Goal: Information Seeking & Learning: Learn about a topic

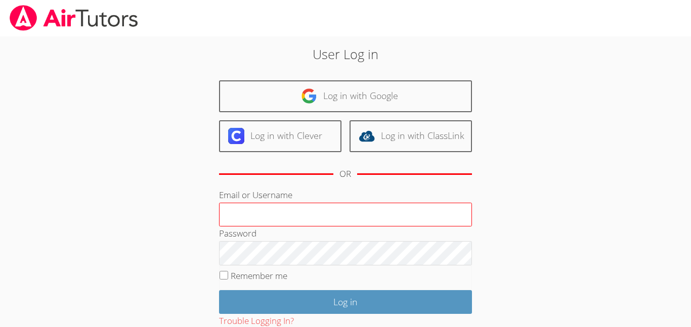
click at [342, 219] on input "Email or Username" at bounding box center [345, 215] width 253 height 24
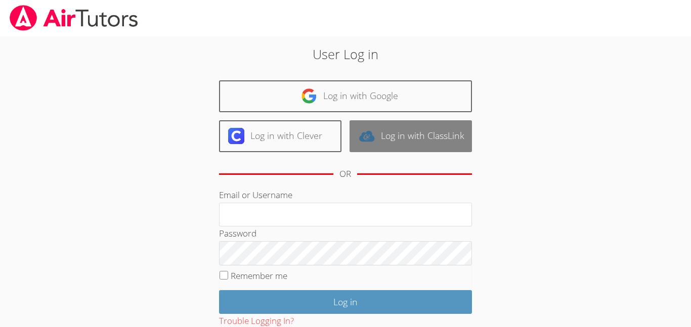
click at [432, 144] on link "Log in with ClassLink" at bounding box center [411, 136] width 122 height 32
click at [414, 134] on link "Log in with ClassLink" at bounding box center [411, 136] width 122 height 32
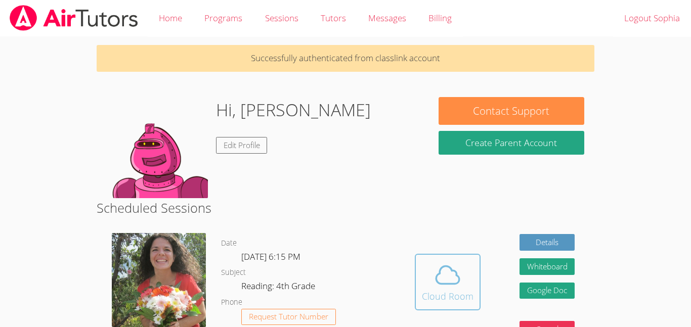
click at [437, 278] on icon at bounding box center [448, 275] width 28 height 28
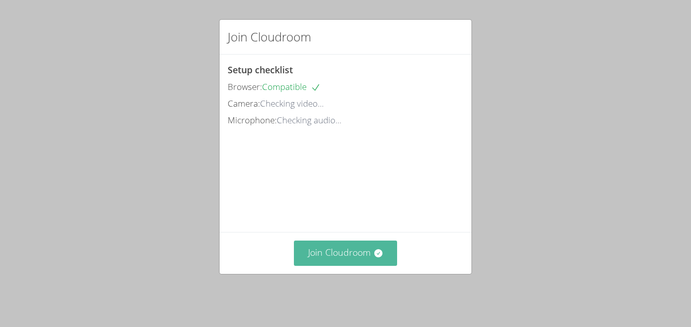
click at [328, 261] on button "Join Cloudroom" at bounding box center [346, 253] width 104 height 25
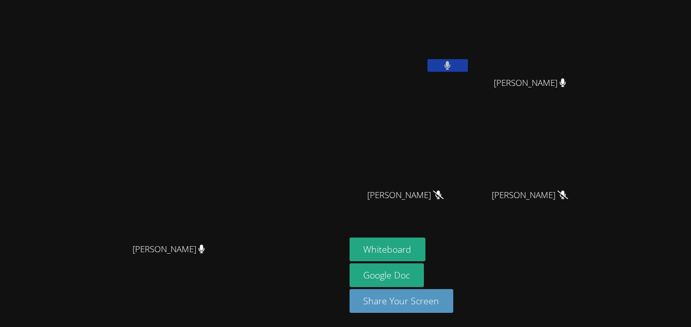
click at [468, 62] on button at bounding box center [448, 65] width 40 height 13
click at [468, 63] on button at bounding box center [448, 65] width 40 height 13
click at [468, 64] on button at bounding box center [448, 65] width 40 height 13
click at [453, 64] on icon at bounding box center [447, 65] width 11 height 9
click at [451, 66] on icon at bounding box center [447, 65] width 7 height 9
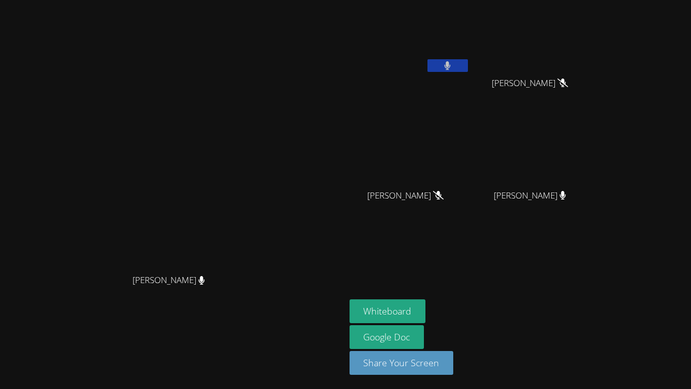
click at [468, 62] on button at bounding box center [448, 65] width 40 height 13
click at [468, 63] on button at bounding box center [448, 65] width 40 height 13
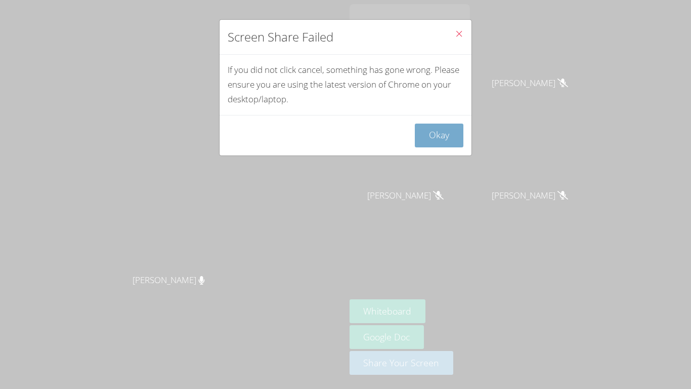
click at [439, 141] on button "Okay" at bounding box center [439, 135] width 49 height 24
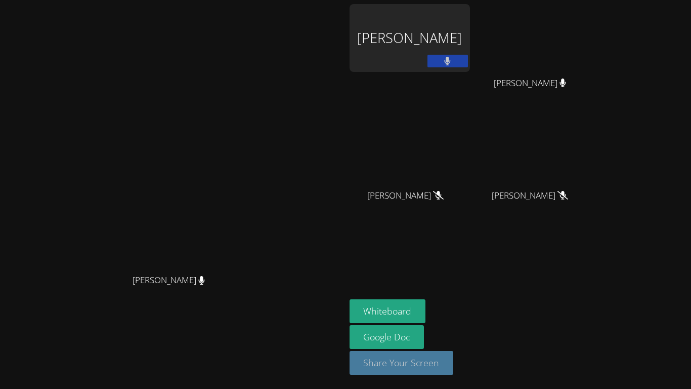
click at [454, 327] on button "Share Your Screen" at bounding box center [402, 363] width 104 height 24
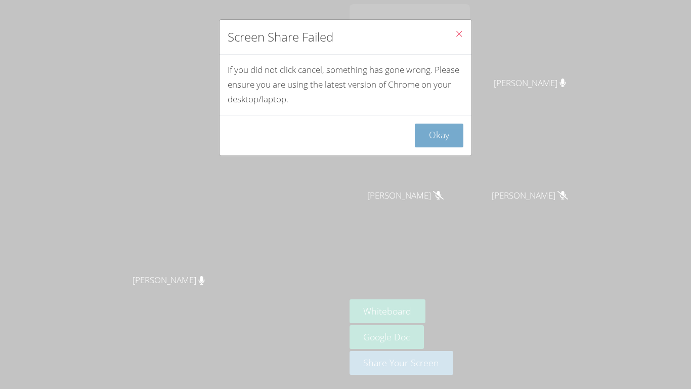
click at [449, 134] on button "Okay" at bounding box center [439, 135] width 49 height 24
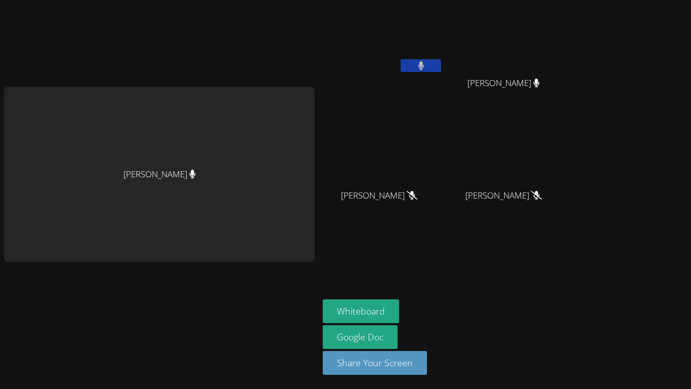
click at [565, 87] on aside "[PERSON_NAME] [PERSON_NAME] [PERSON_NAME] [PERSON_NAME] [PERSON_NAME] [PERSON_N…" at bounding box center [445, 194] width 253 height 389
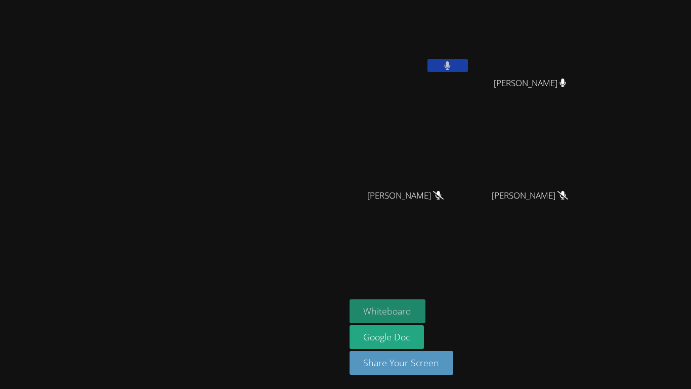
click at [426, 306] on button "Whiteboard" at bounding box center [388, 311] width 76 height 24
click at [453, 61] on icon at bounding box center [447, 65] width 11 height 9
click at [451, 61] on icon at bounding box center [447, 65] width 7 height 9
click at [453, 65] on icon at bounding box center [447, 65] width 11 height 9
click at [451, 65] on icon at bounding box center [448, 65] width 6 height 9
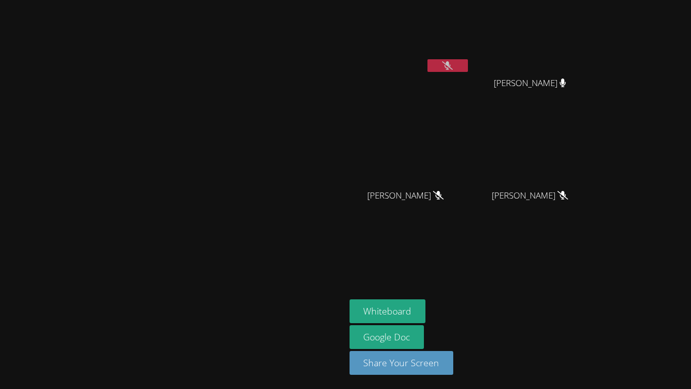
click at [468, 69] on button at bounding box center [448, 65] width 40 height 13
click at [468, 65] on button at bounding box center [448, 65] width 40 height 13
click at [453, 67] on icon at bounding box center [447, 65] width 11 height 9
click at [453, 65] on icon at bounding box center [447, 65] width 11 height 9
click at [425, 327] on link "Google Doc" at bounding box center [387, 337] width 75 height 24
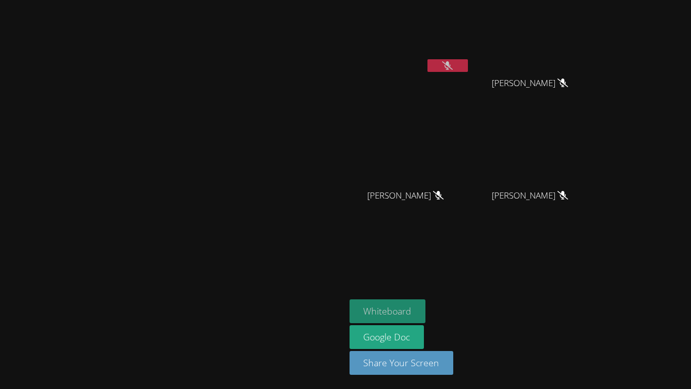
click at [426, 312] on button "Whiteboard" at bounding box center [388, 311] width 76 height 24
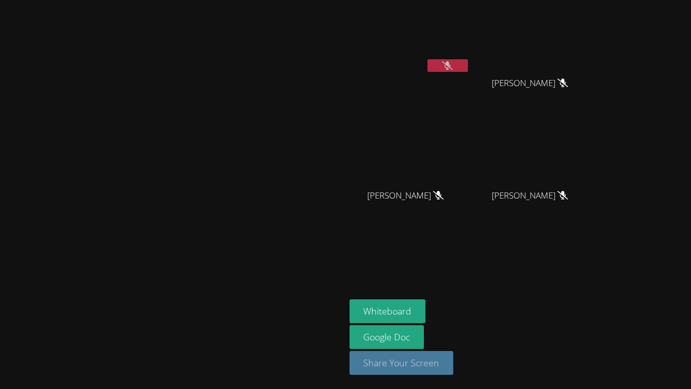
click at [454, 327] on button "Share Your Screen" at bounding box center [402, 363] width 104 height 24
click at [468, 64] on button at bounding box center [448, 65] width 40 height 13
click at [451, 64] on icon at bounding box center [448, 65] width 6 height 9
click at [248, 105] on video at bounding box center [173, 174] width 152 height 190
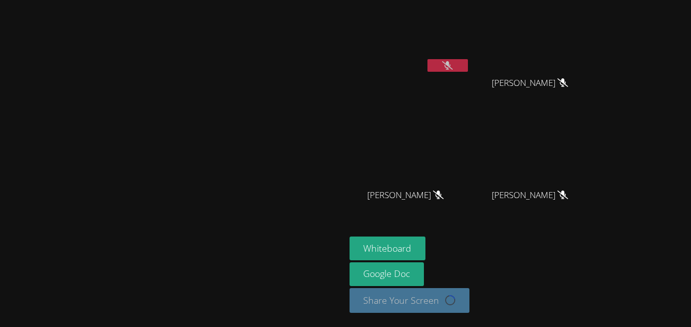
click at [468, 68] on button at bounding box center [448, 65] width 40 height 13
click at [451, 67] on icon at bounding box center [447, 65] width 7 height 9
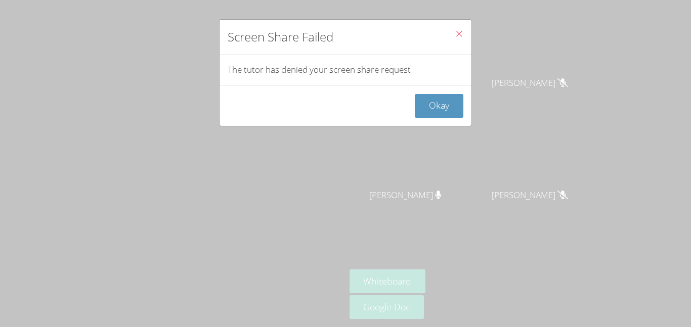
click at [464, 34] on button "Close" at bounding box center [459, 35] width 25 height 31
click at [452, 34] on button "Close" at bounding box center [459, 35] width 25 height 31
click at [460, 27] on button "Close" at bounding box center [459, 35] width 25 height 31
click at [443, 109] on button "Okay" at bounding box center [439, 106] width 49 height 24
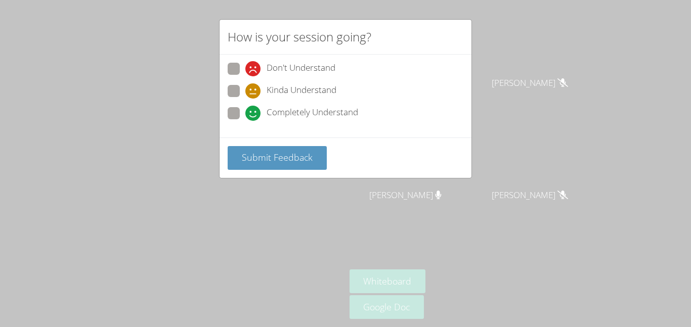
click at [286, 108] on span "Completely Understand" at bounding box center [313, 113] width 92 height 15
click at [254, 108] on input "Completely Understand" at bounding box center [249, 111] width 9 height 9
radio input "true"
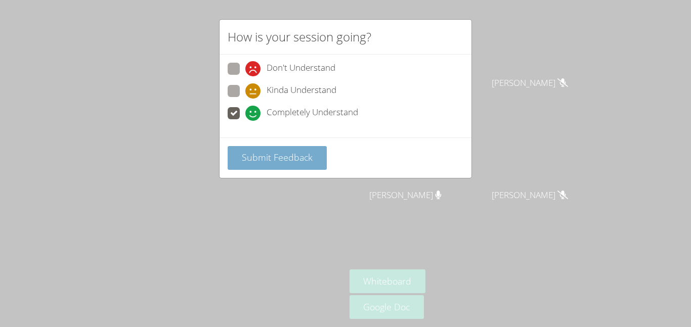
click at [271, 156] on span "Submit Feedback" at bounding box center [277, 157] width 71 height 12
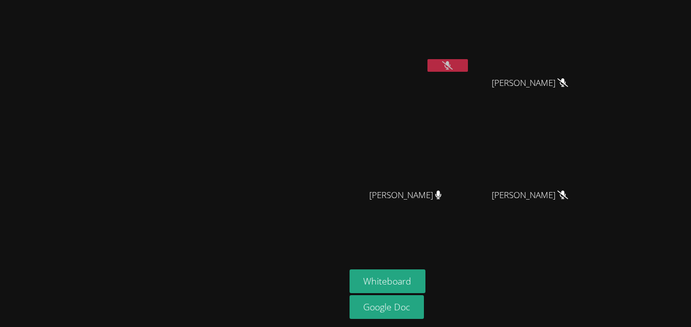
click at [468, 67] on button at bounding box center [448, 65] width 40 height 13
click at [468, 60] on button at bounding box center [448, 65] width 40 height 13
click at [468, 62] on button at bounding box center [448, 65] width 40 height 13
click at [453, 63] on icon at bounding box center [447, 65] width 11 height 9
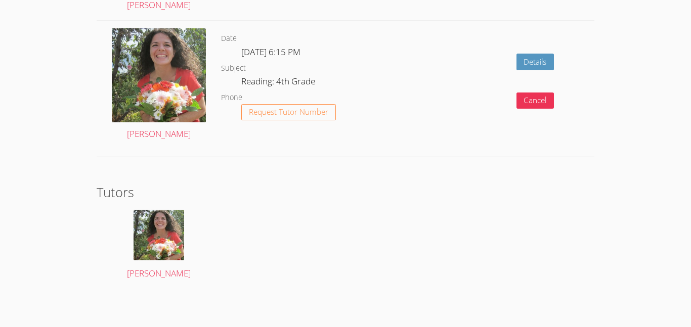
scroll to position [1331, 0]
